Goal: Task Accomplishment & Management: Manage account settings

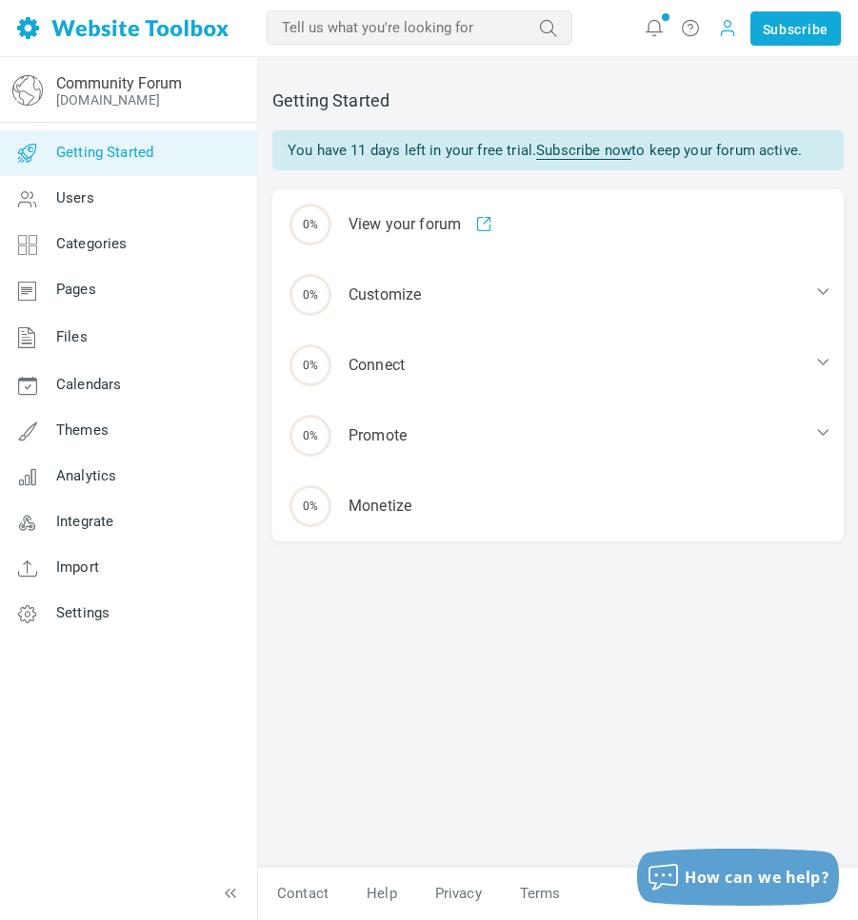
click at [731, 41] on span at bounding box center [727, 28] width 30 height 30
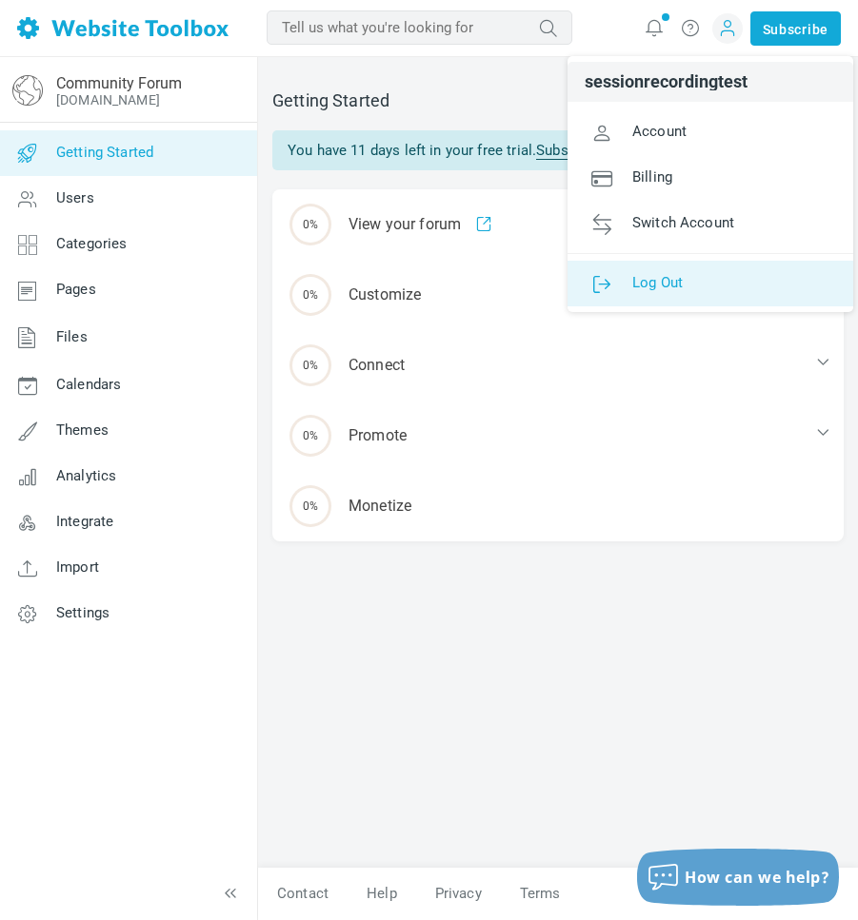
click at [646, 282] on span "Log Out" at bounding box center [657, 281] width 50 height 17
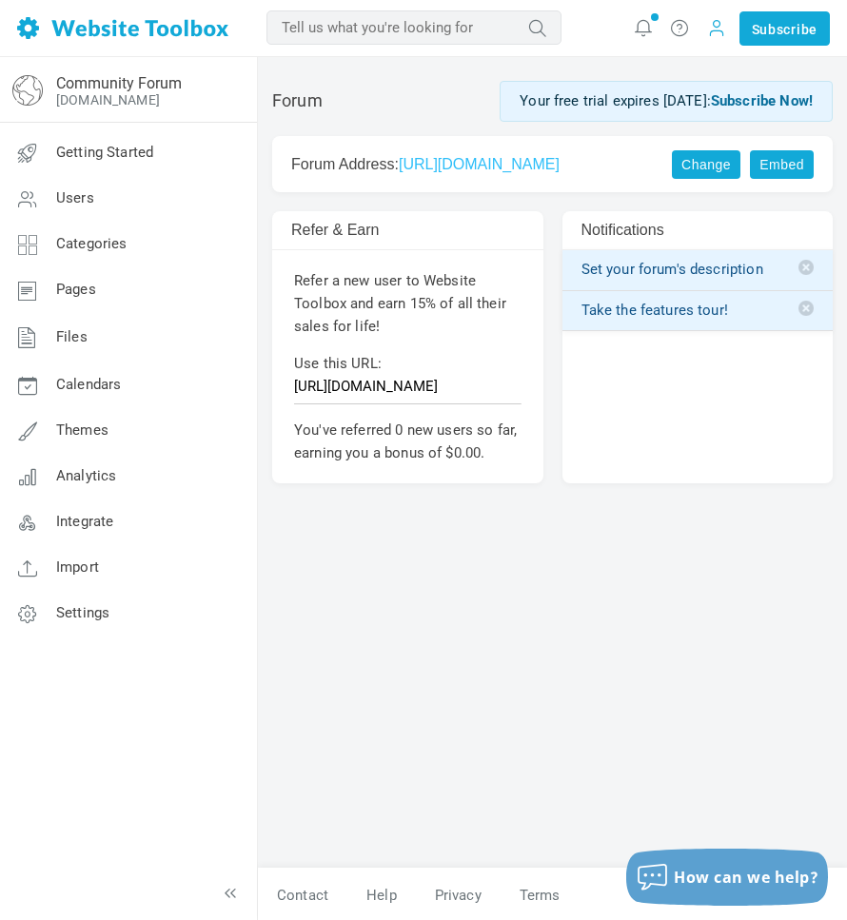
click at [718, 26] on span at bounding box center [716, 27] width 19 height 21
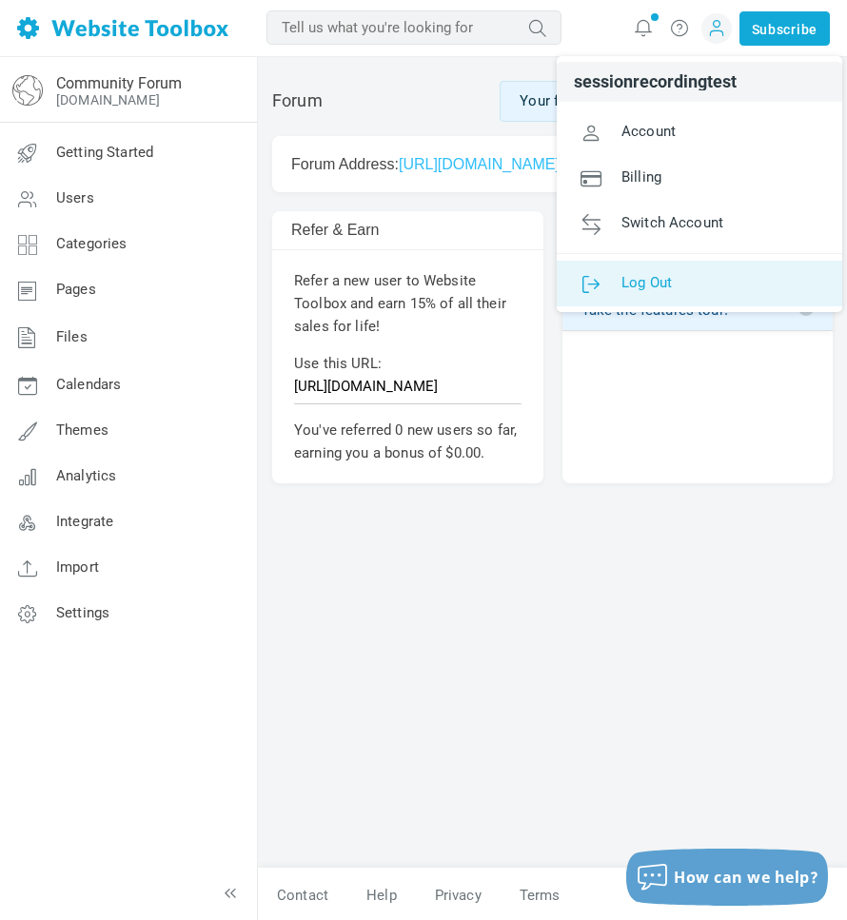
click at [643, 263] on link "Log Out" at bounding box center [700, 284] width 286 height 46
